Goal: Task Accomplishment & Management: Manage account settings

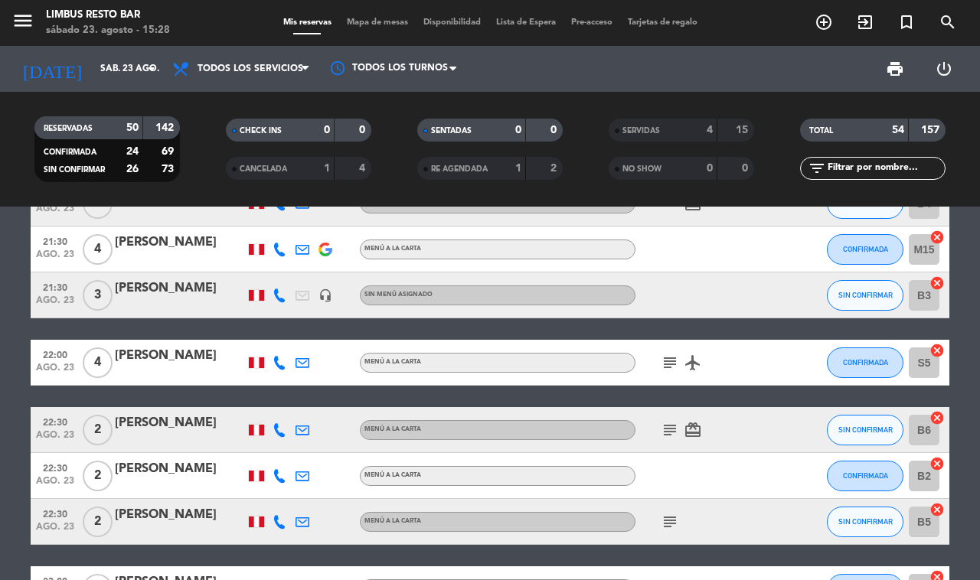
scroll to position [2251, 0]
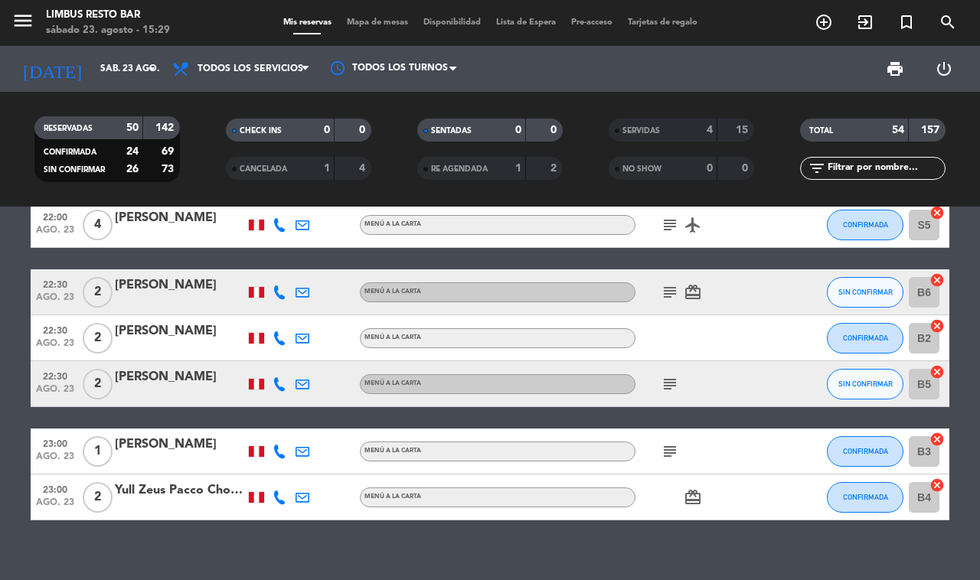
click at [674, 443] on icon "subject" at bounding box center [670, 452] width 18 height 18
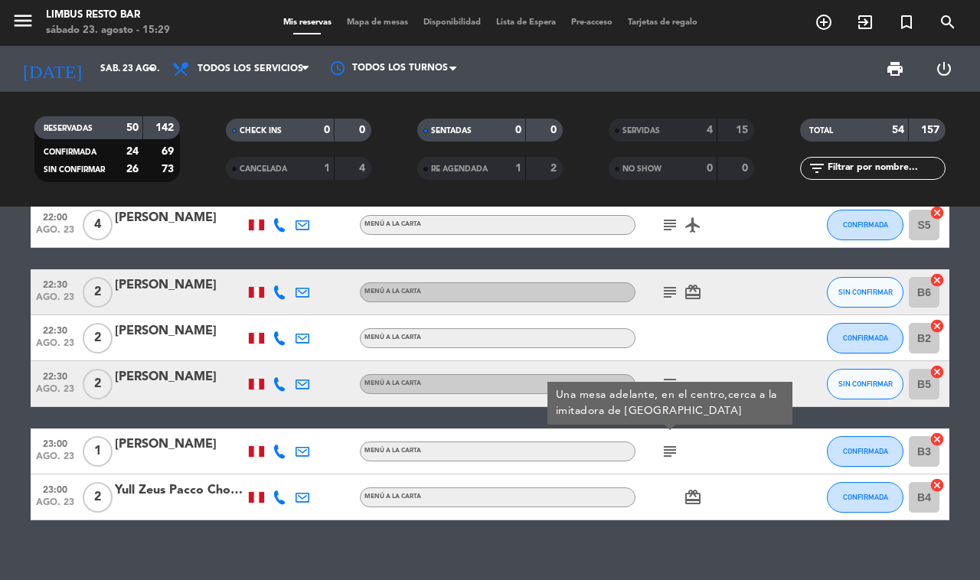
click at [536, 557] on div "17:00 [DATE] 2 [PERSON_NAME] [PERSON_NAME] 1 Visita MENÚ A LA CARTA SIN CONFIRM…" at bounding box center [490, 394] width 980 height 374
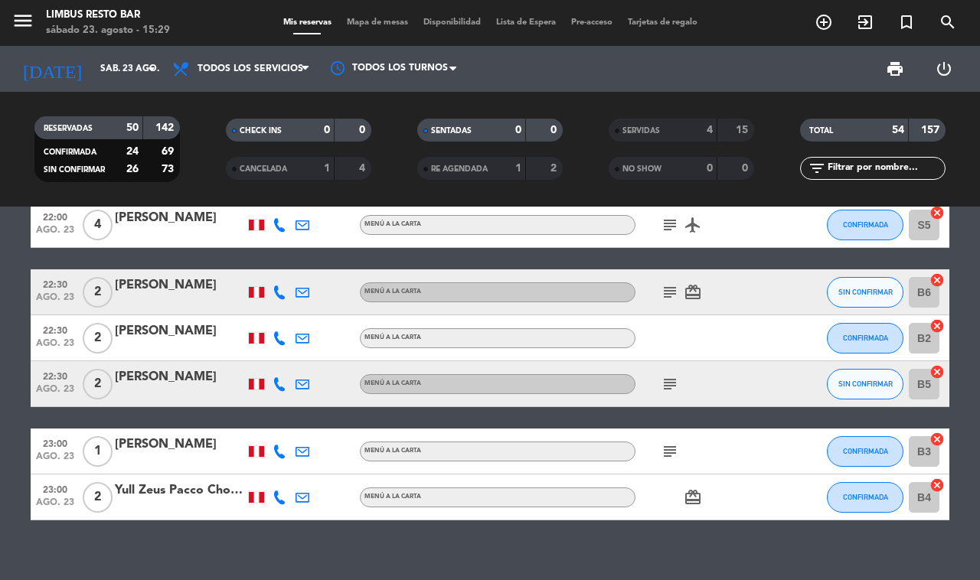
click at [64, 452] on span "ago. 23" at bounding box center [55, 461] width 38 height 18
click at [205, 456] on div at bounding box center [180, 462] width 130 height 12
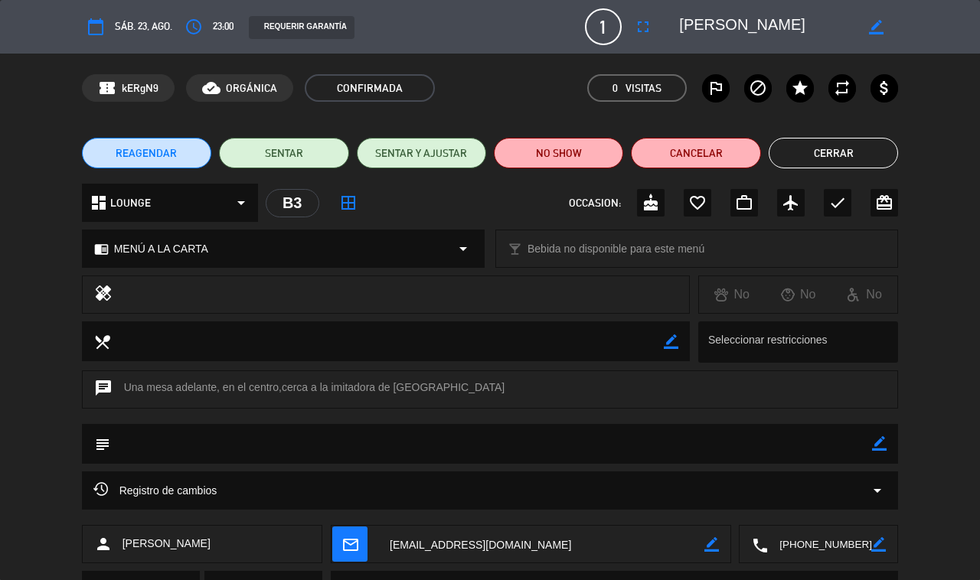
click at [223, 29] on span "23:00" at bounding box center [223, 26] width 21 height 17
click at [197, 33] on icon "access_time" at bounding box center [194, 27] width 18 height 18
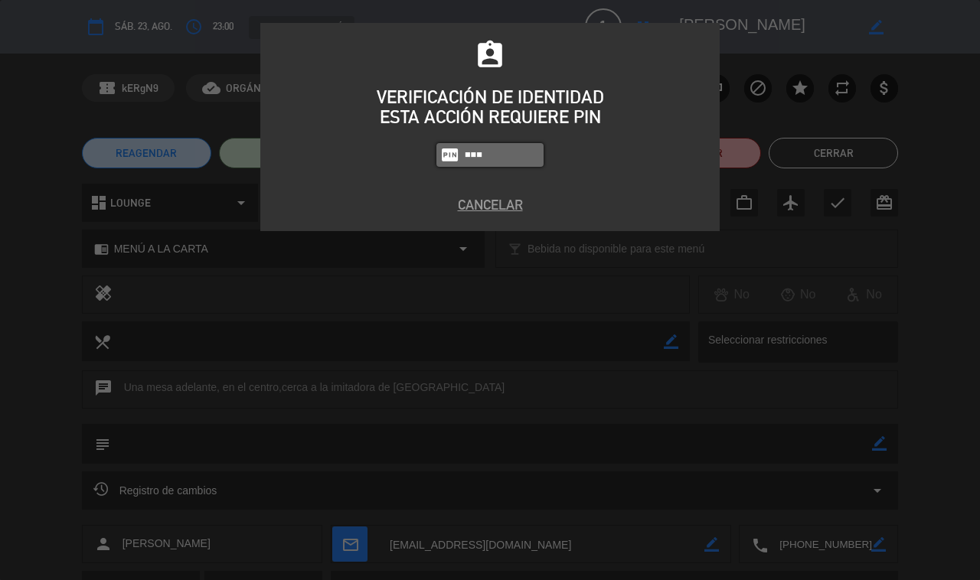
type input "8995"
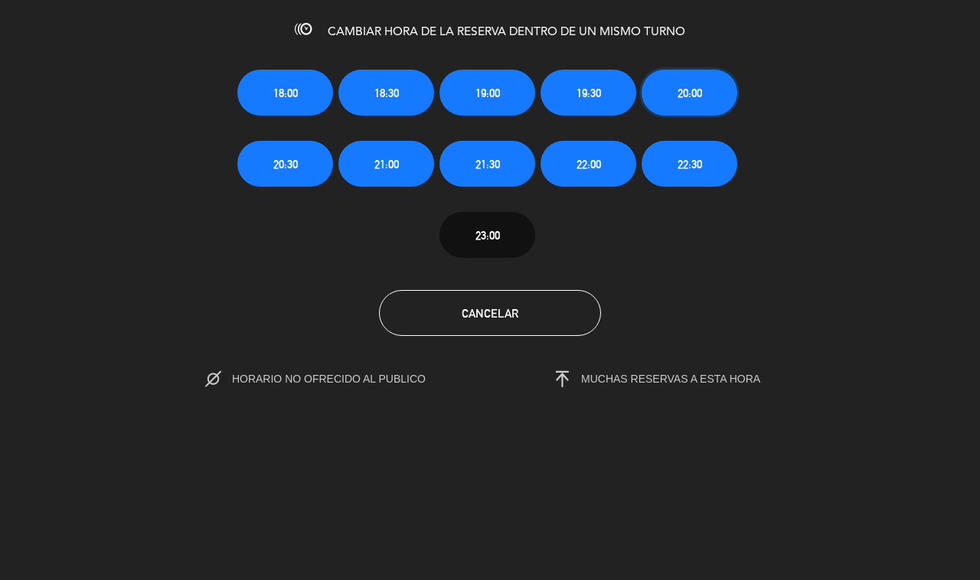
click at [687, 100] on button "20:00" at bounding box center [690, 93] width 96 height 46
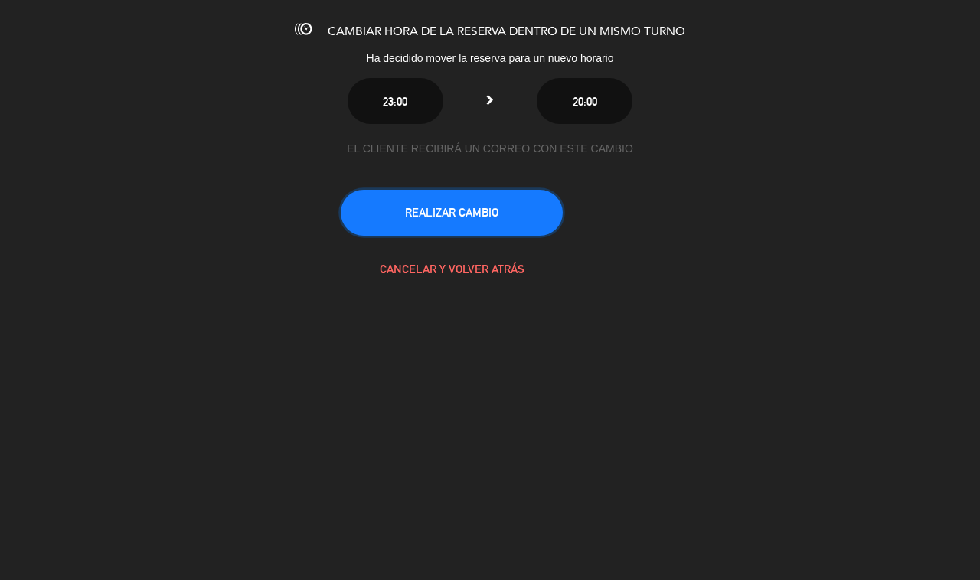
click at [482, 207] on button "REALIZAR CAMBIO" at bounding box center [452, 213] width 222 height 46
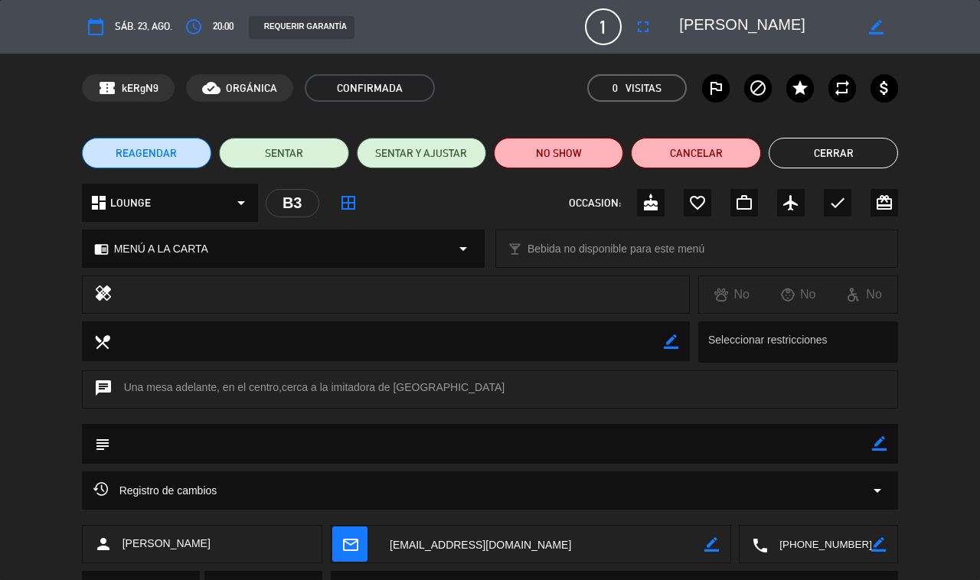
click at [641, 33] on icon "fullscreen" at bounding box center [643, 27] width 18 height 18
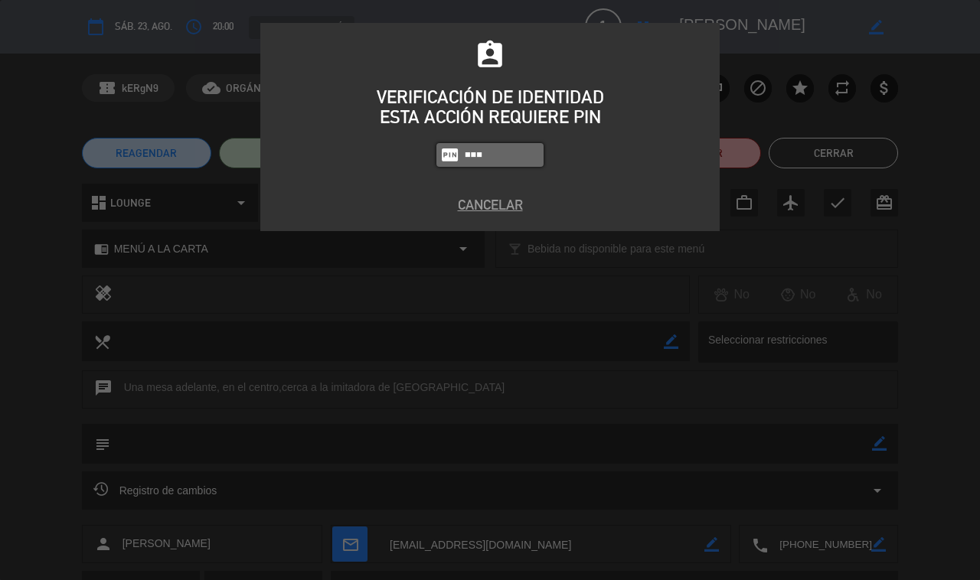
type input "8995"
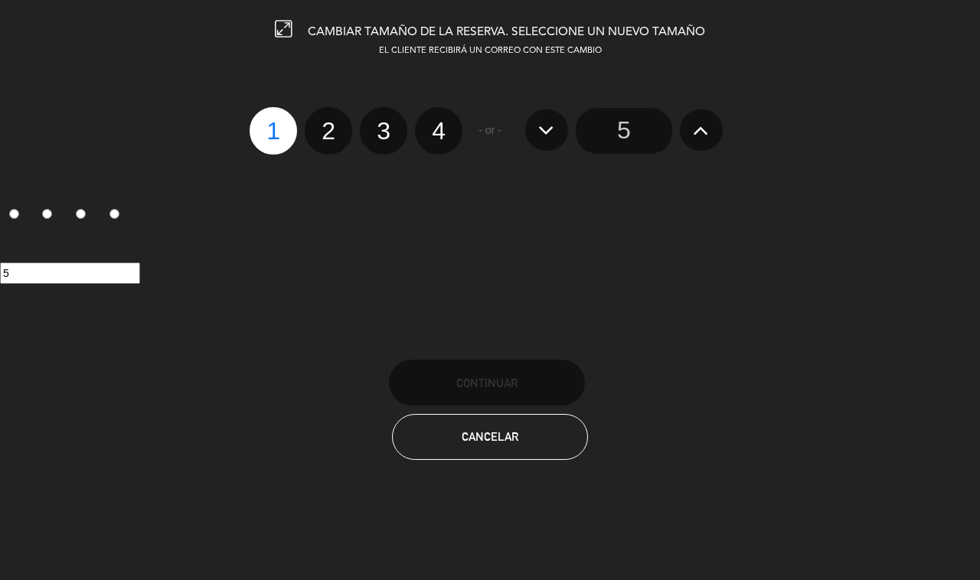
click at [314, 127] on label "2" at bounding box center [328, 130] width 47 height 47
click at [322, 123] on input "2" at bounding box center [327, 118] width 10 height 10
radio input "true"
radio input "false"
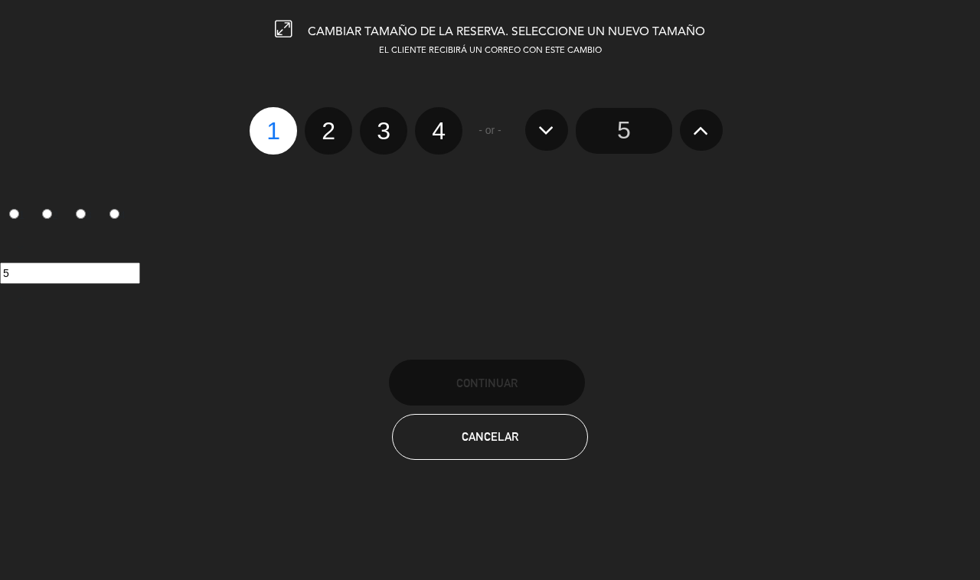
radio input "false"
radio input "true"
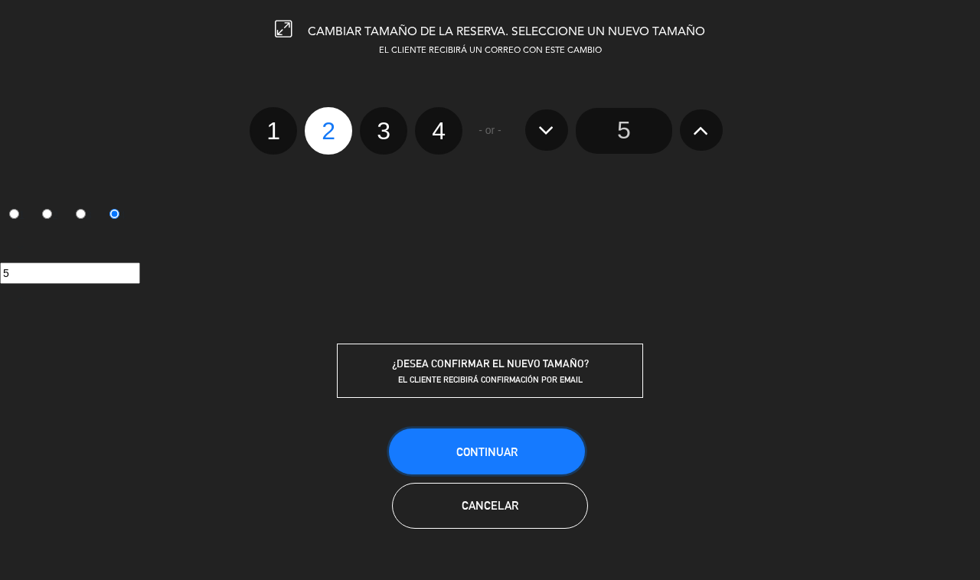
click at [518, 440] on button "Continuar" at bounding box center [487, 452] width 196 height 46
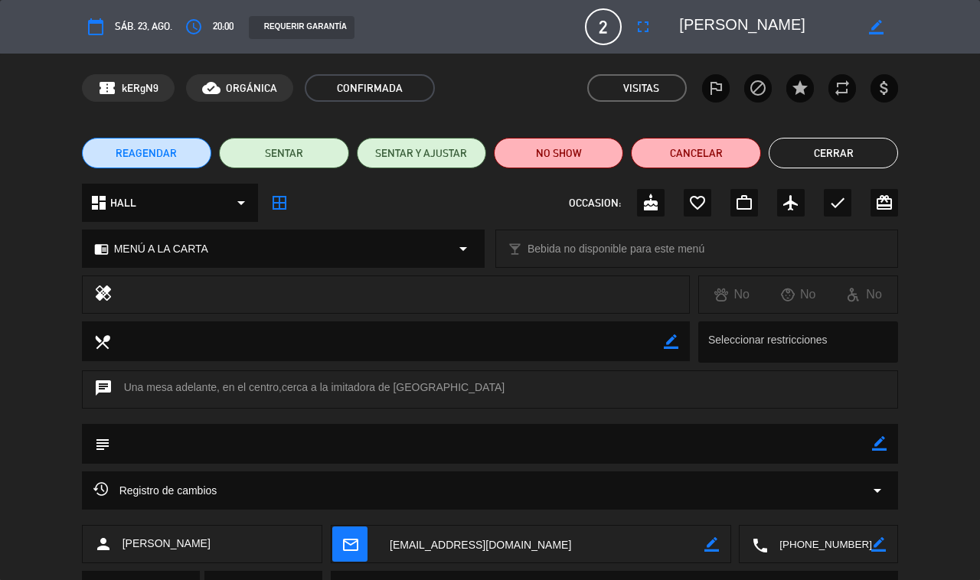
click at [832, 154] on button "Cerrar" at bounding box center [833, 153] width 129 height 31
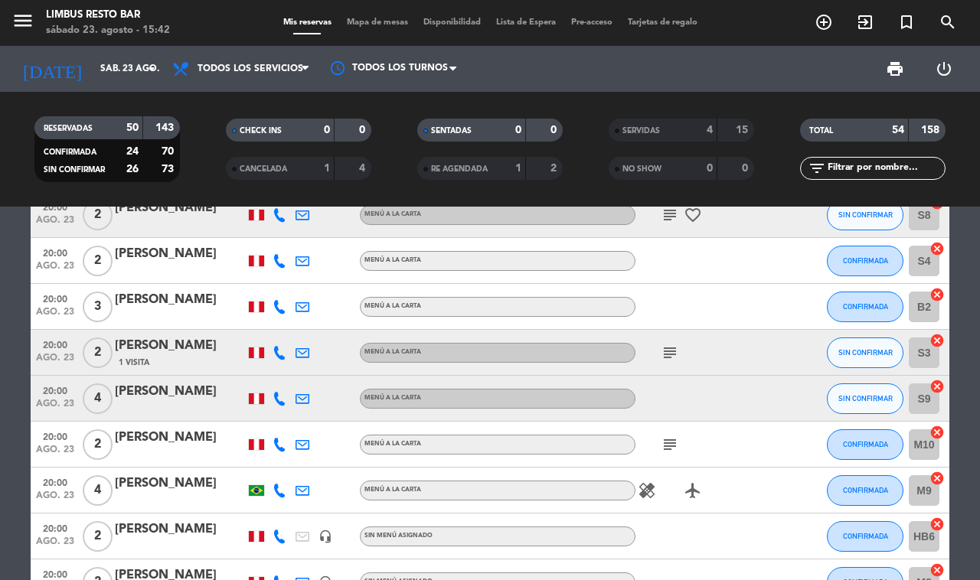
scroll to position [942, 0]
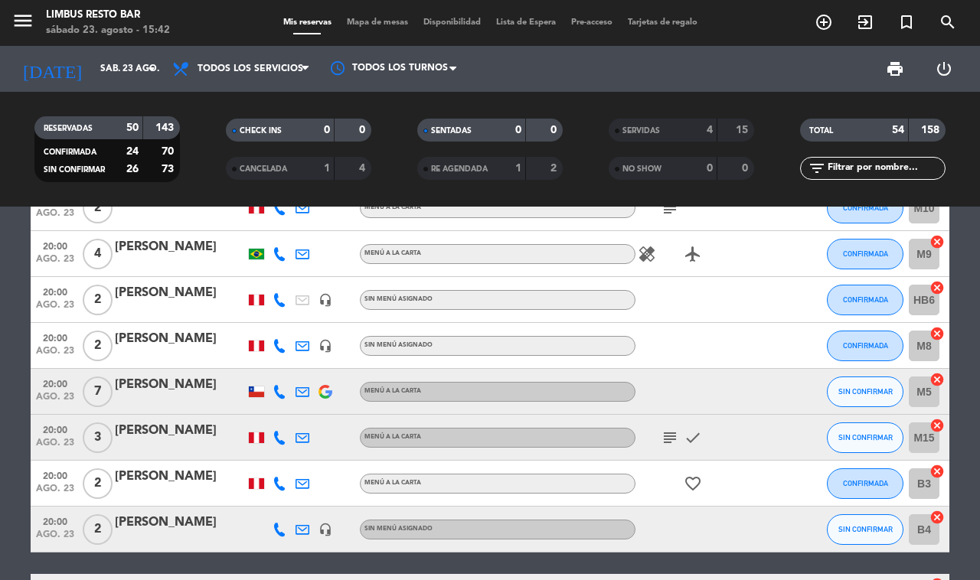
click at [197, 384] on div "[PERSON_NAME]" at bounding box center [180, 385] width 130 height 20
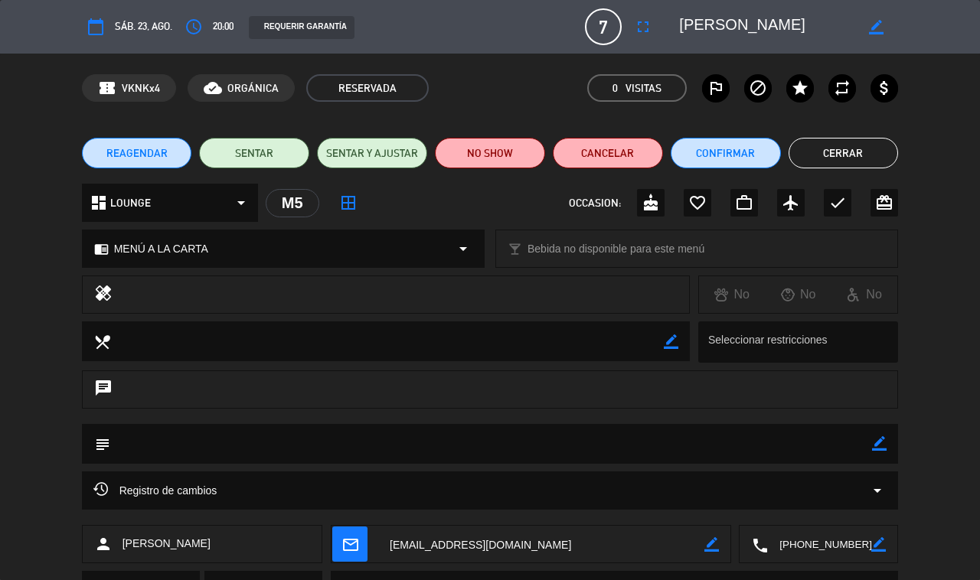
click at [874, 448] on icon "border_color" at bounding box center [879, 443] width 15 height 15
click at [274, 446] on textarea at bounding box center [491, 443] width 763 height 38
click at [879, 445] on icon at bounding box center [879, 443] width 15 height 15
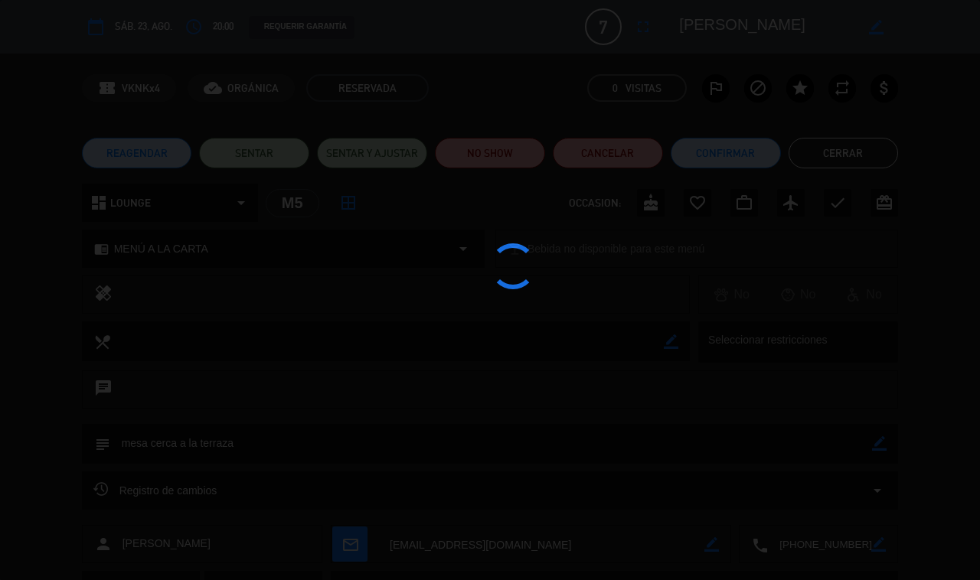
type textarea "mesa cerca a la terraza"
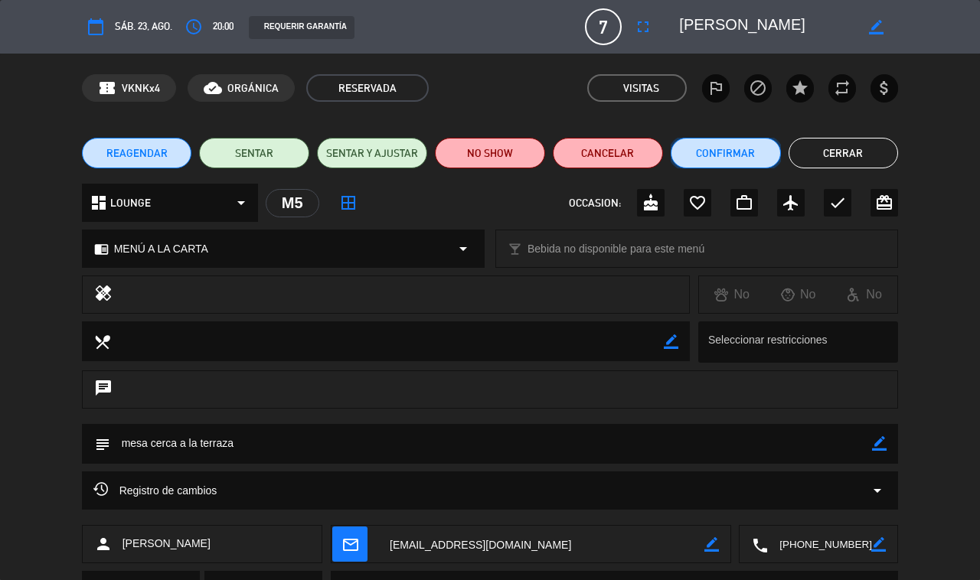
click at [730, 152] on button "Confirmar" at bounding box center [726, 153] width 110 height 31
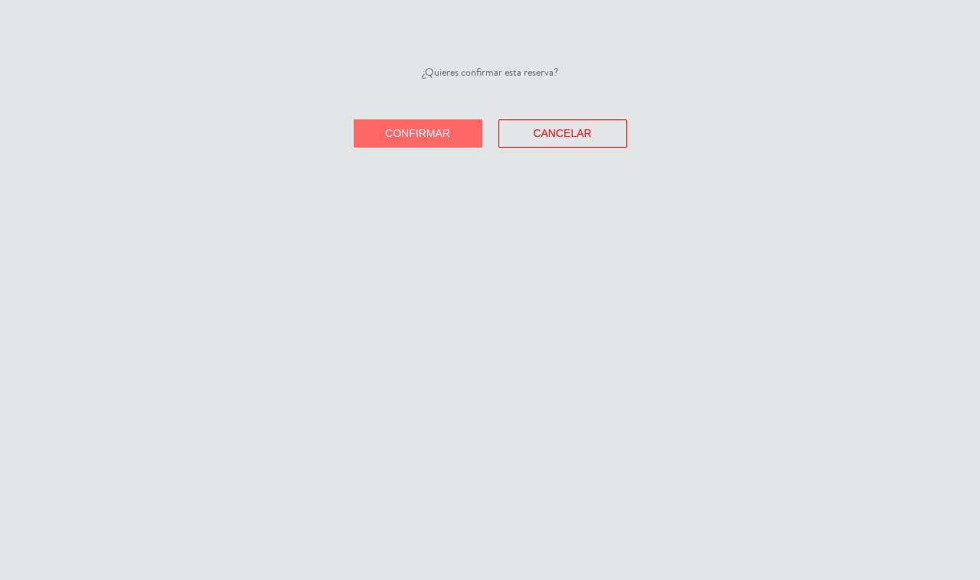
click at [416, 127] on span "Confirmar" at bounding box center [417, 133] width 65 height 12
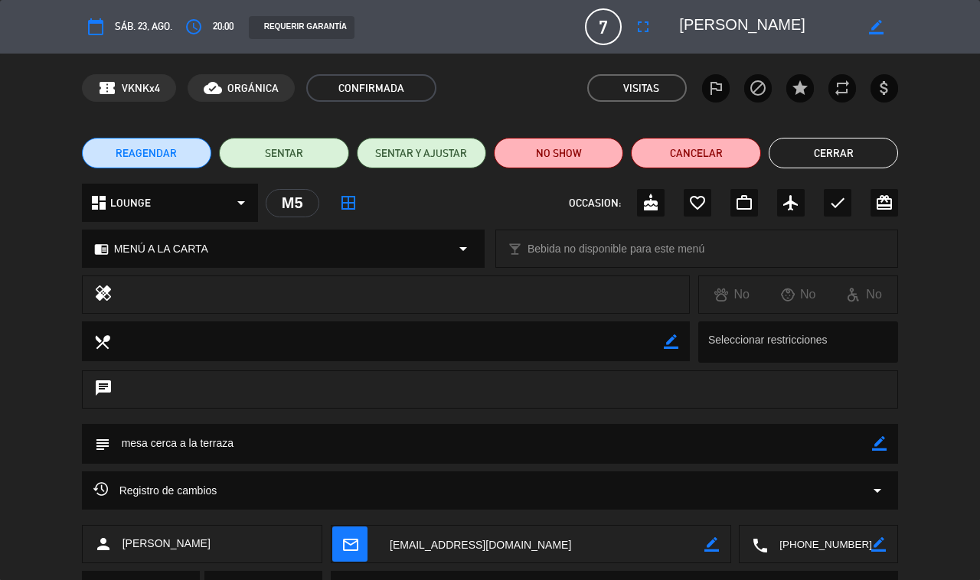
click at [840, 158] on button "Cerrar" at bounding box center [833, 153] width 129 height 31
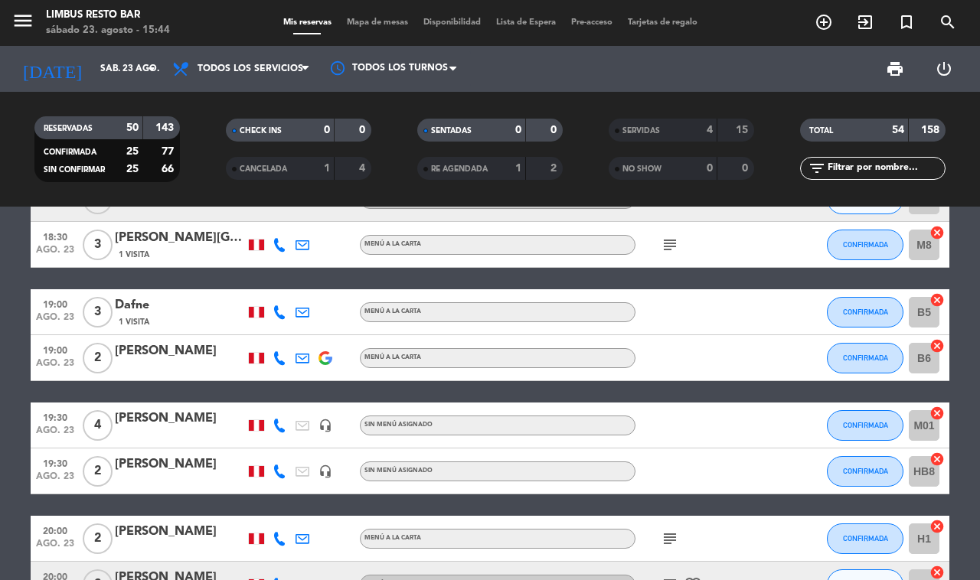
scroll to position [0, 0]
